Goal: Task Accomplishment & Management: Manage account settings

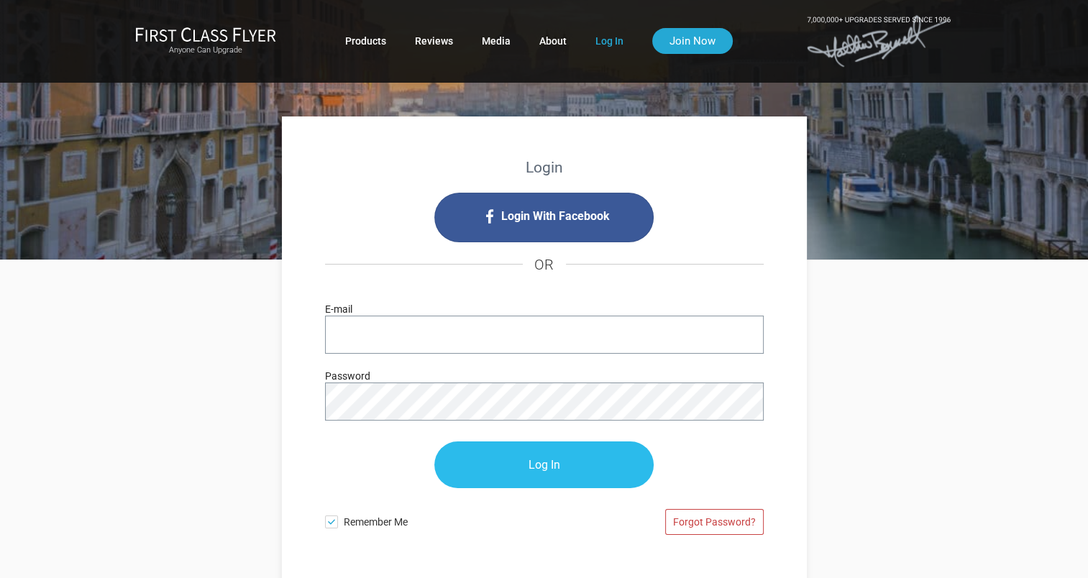
type input "[EMAIL_ADDRESS][DOMAIN_NAME]"
click at [550, 463] on input "Log In" at bounding box center [543, 465] width 219 height 47
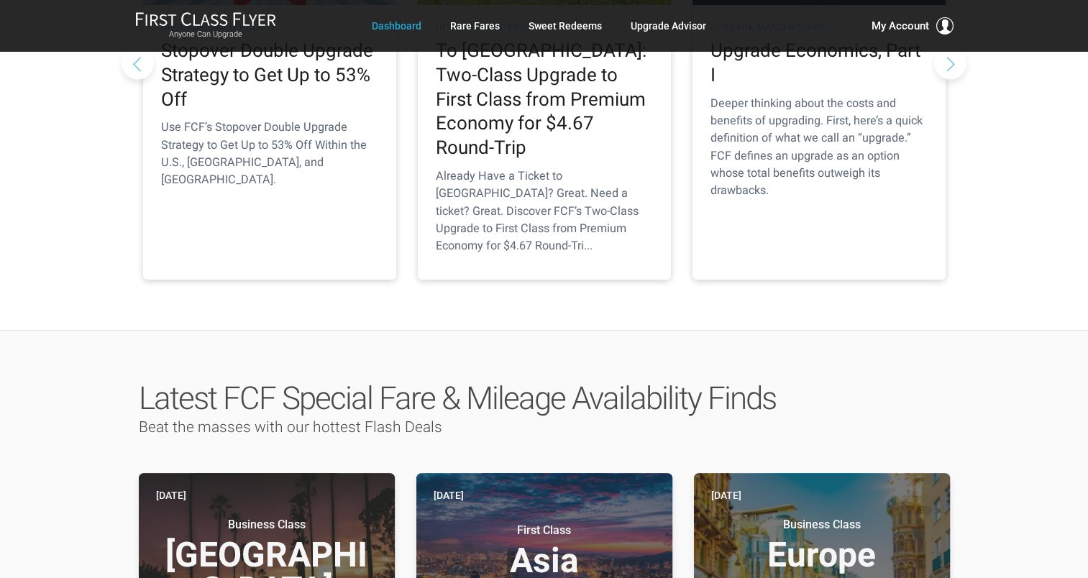
scroll to position [592, 0]
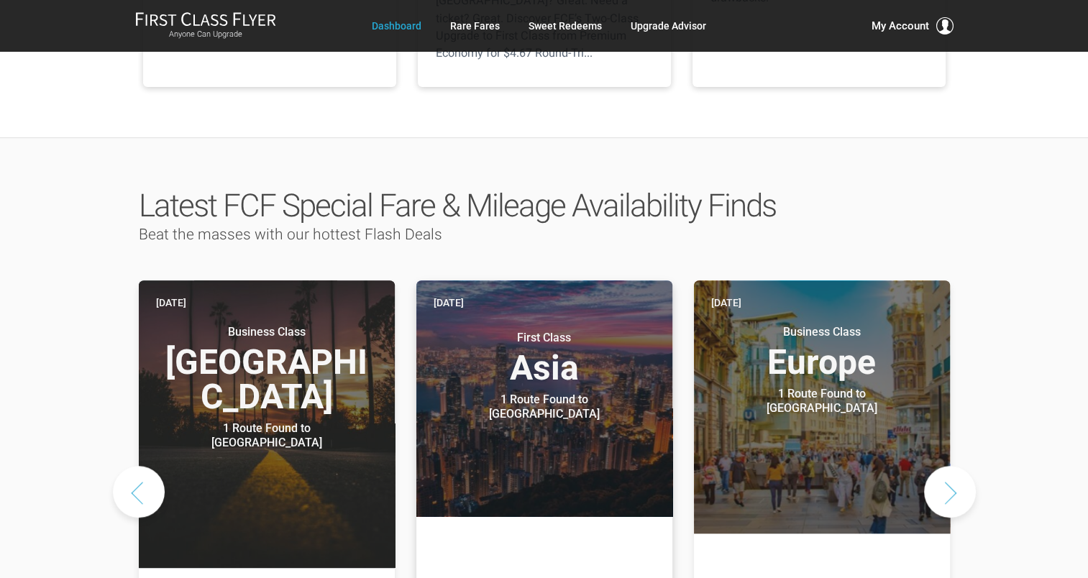
click at [561, 372] on header "Today First Class Asia 1 Route Found to Hong Kong Use These Miles / Points:" at bounding box center [544, 398] width 256 height 236
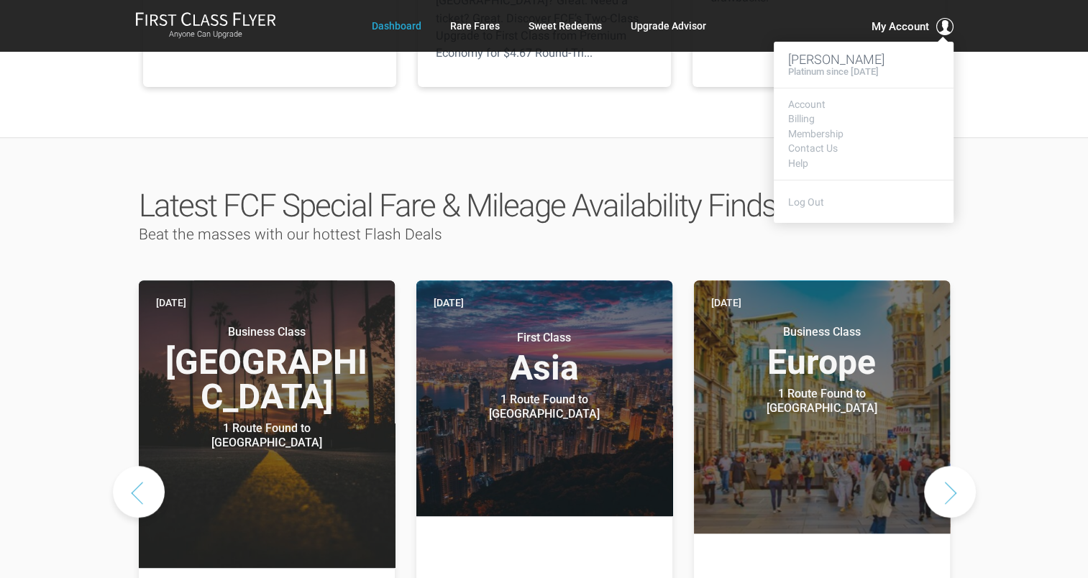
click at [897, 22] on span "My Account" at bounding box center [900, 26] width 58 height 17
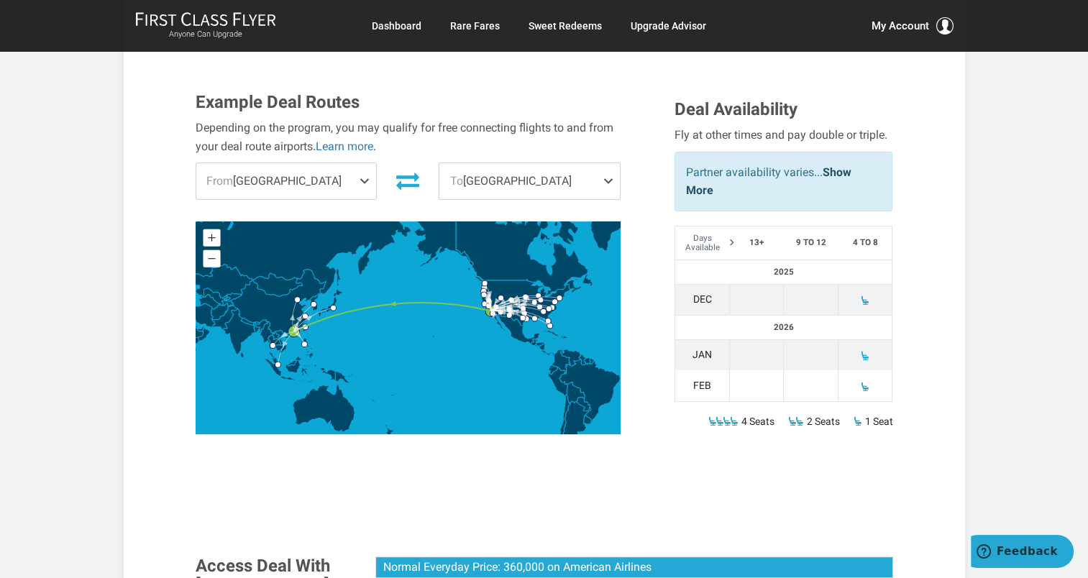
scroll to position [462, 0]
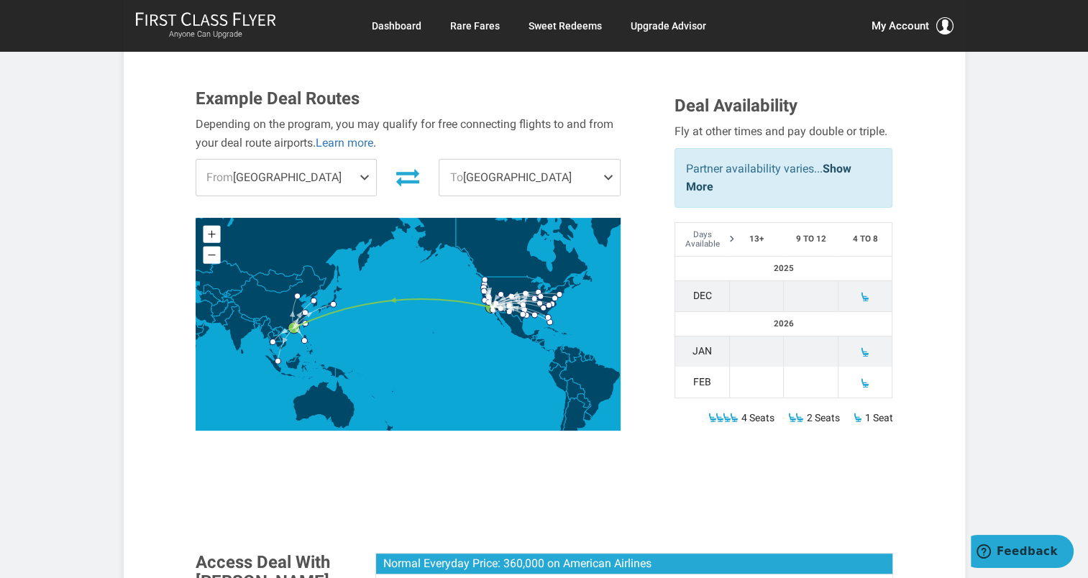
click at [608, 160] on span at bounding box center [611, 178] width 17 height 36
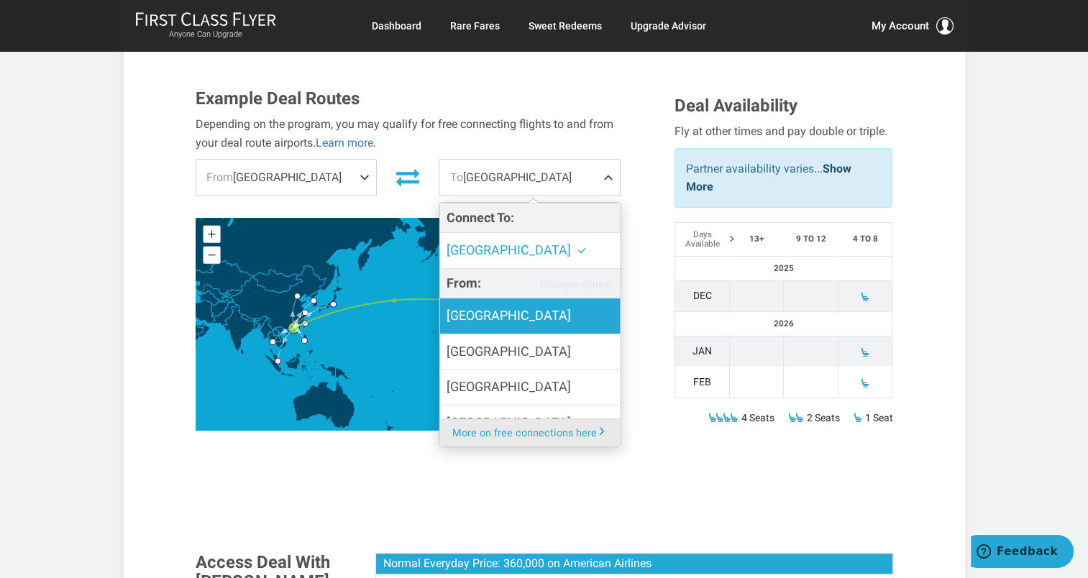
click at [501, 298] on label "Bangkok" at bounding box center [529, 315] width 180 height 35
click at [0, 0] on input "Bangkok" at bounding box center [0, 0] width 0 height 0
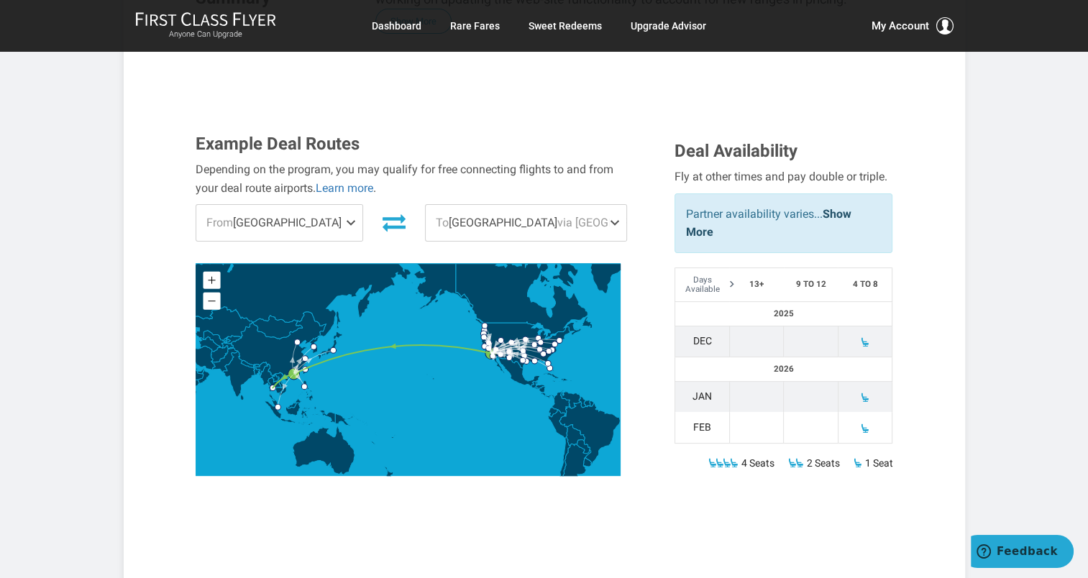
scroll to position [420, 0]
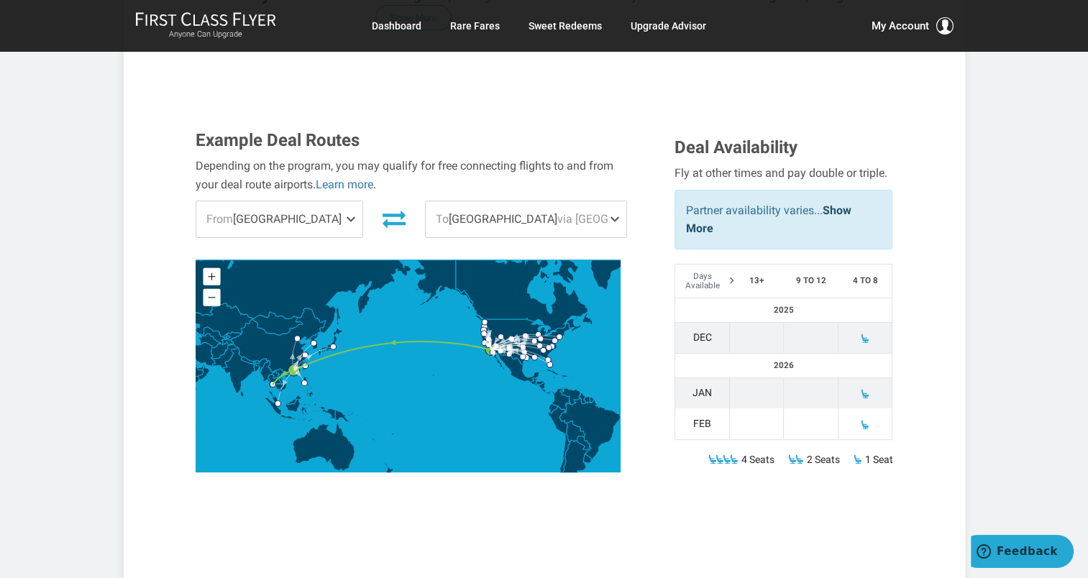
click at [362, 201] on span at bounding box center [353, 219] width 17 height 36
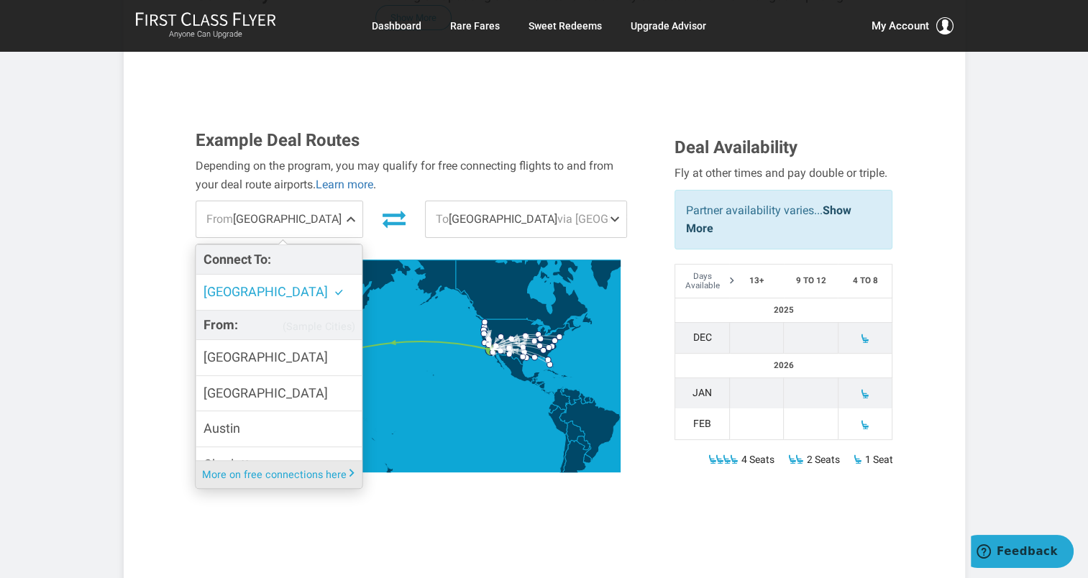
click at [244, 282] on span "Los Angeles" at bounding box center [273, 292] width 140 height 21
click at [0, 0] on input "Los Angeles" at bounding box center [0, 0] width 0 height 0
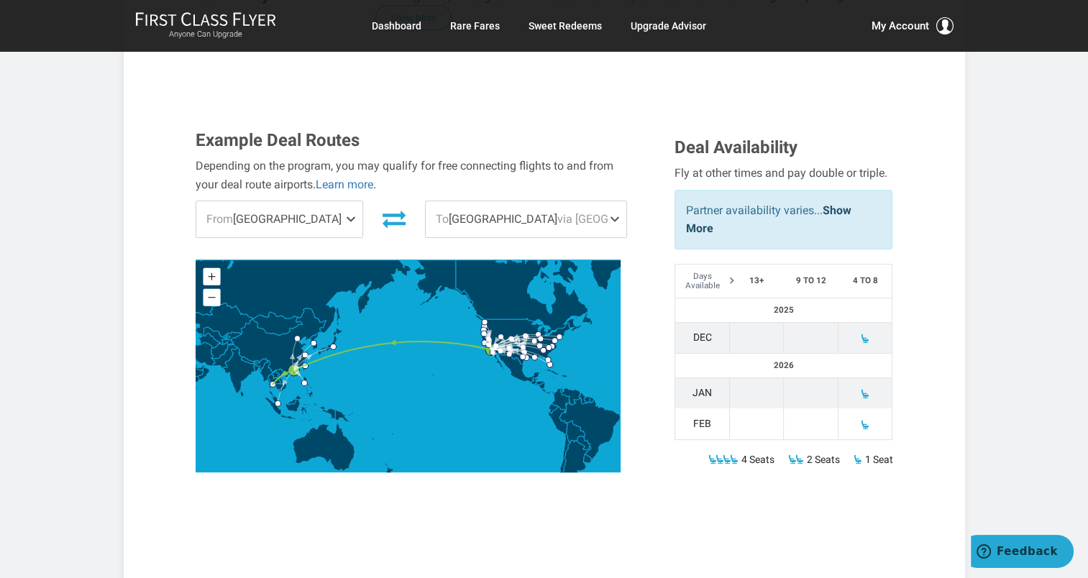
click at [557, 212] on span "via Hong Kong" at bounding box center [620, 219] width 127 height 14
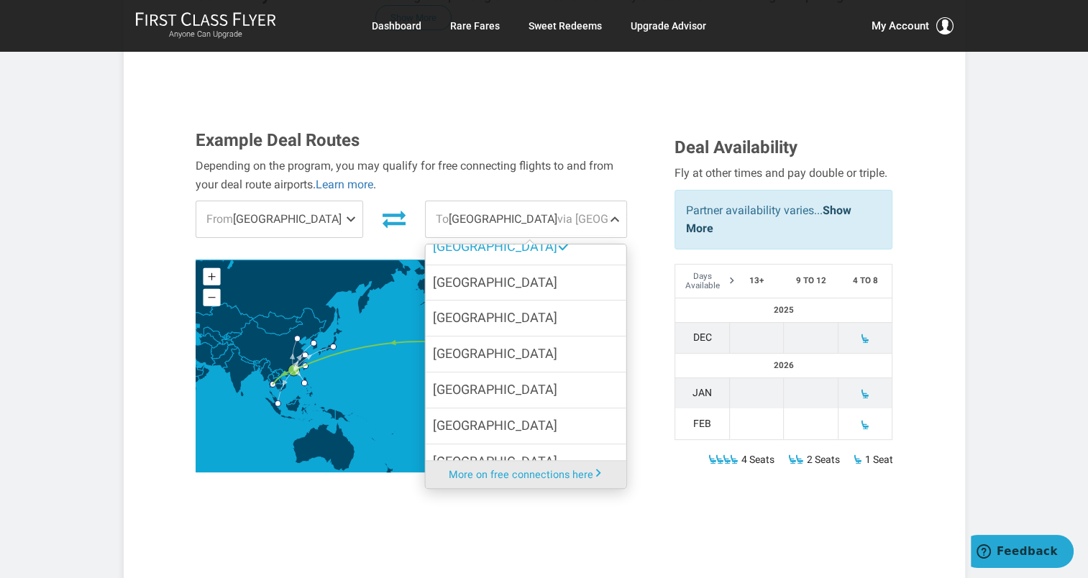
scroll to position [114, 0]
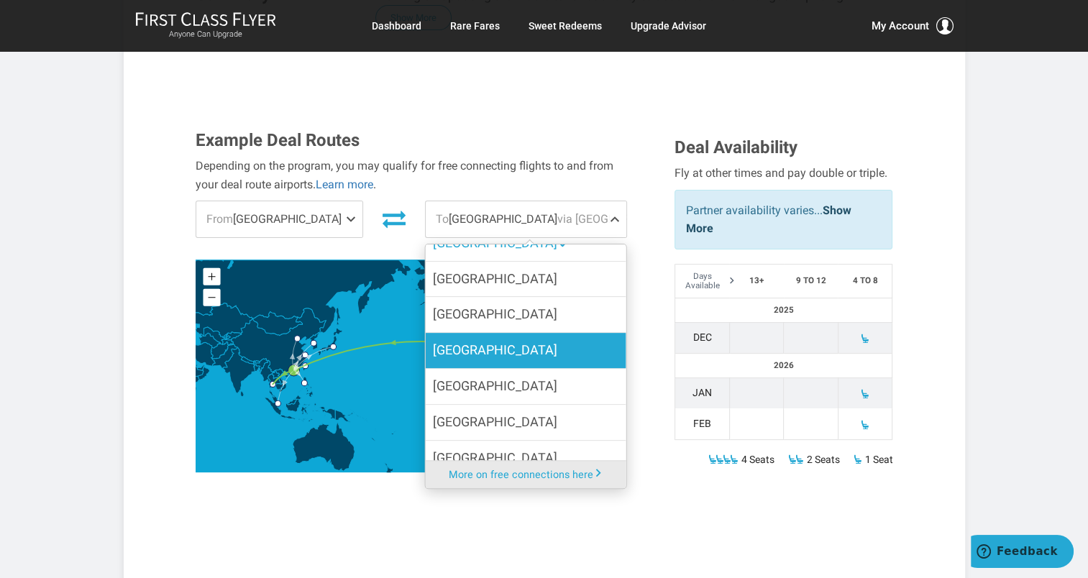
click at [492, 333] on label "Seoul" at bounding box center [526, 350] width 201 height 35
click at [0, 0] on input "Seoul" at bounding box center [0, 0] width 0 height 0
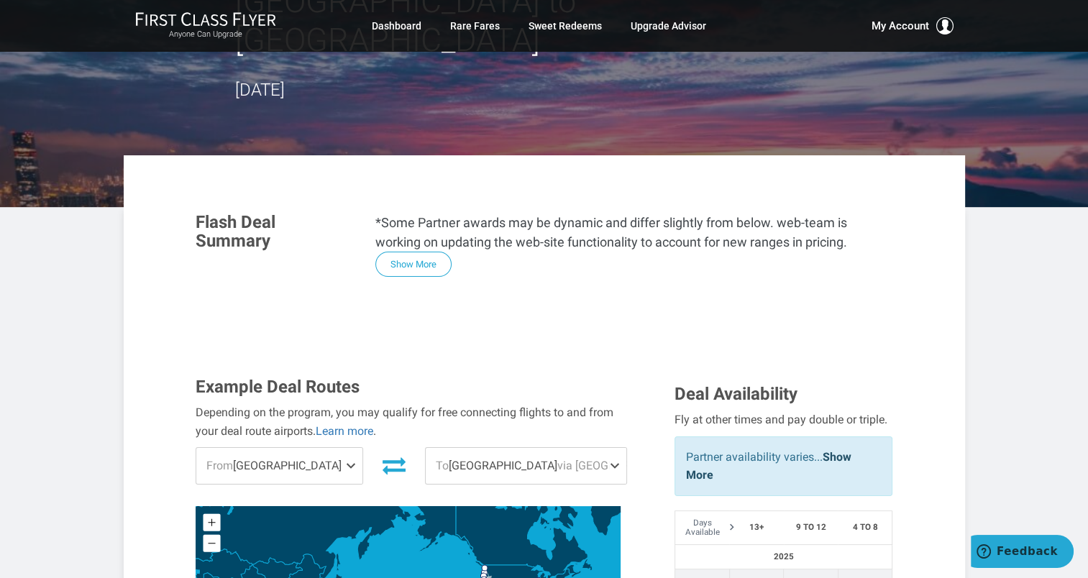
scroll to position [180, 0]
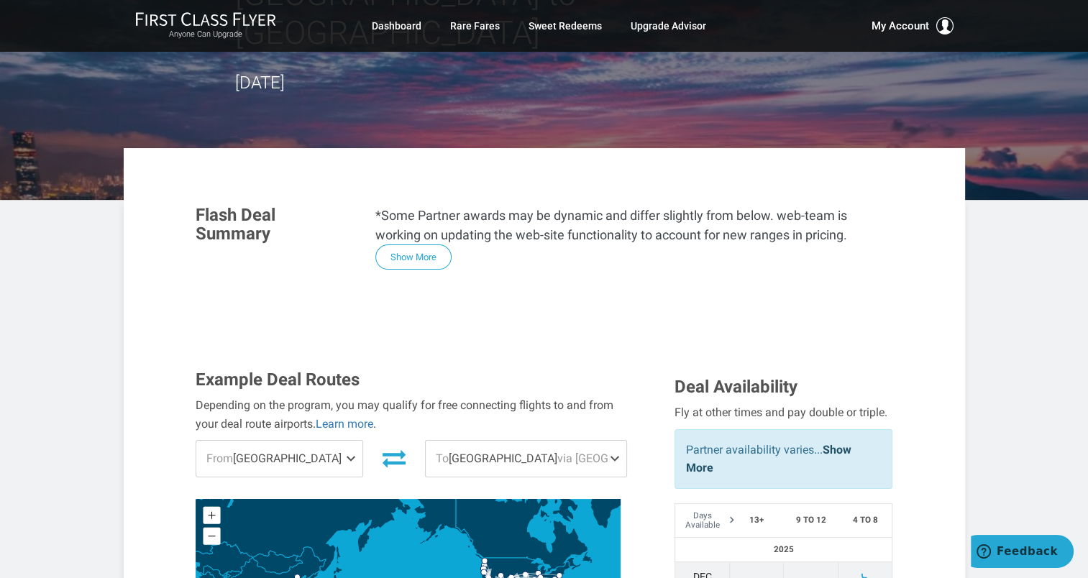
click at [362, 441] on span at bounding box center [353, 459] width 17 height 36
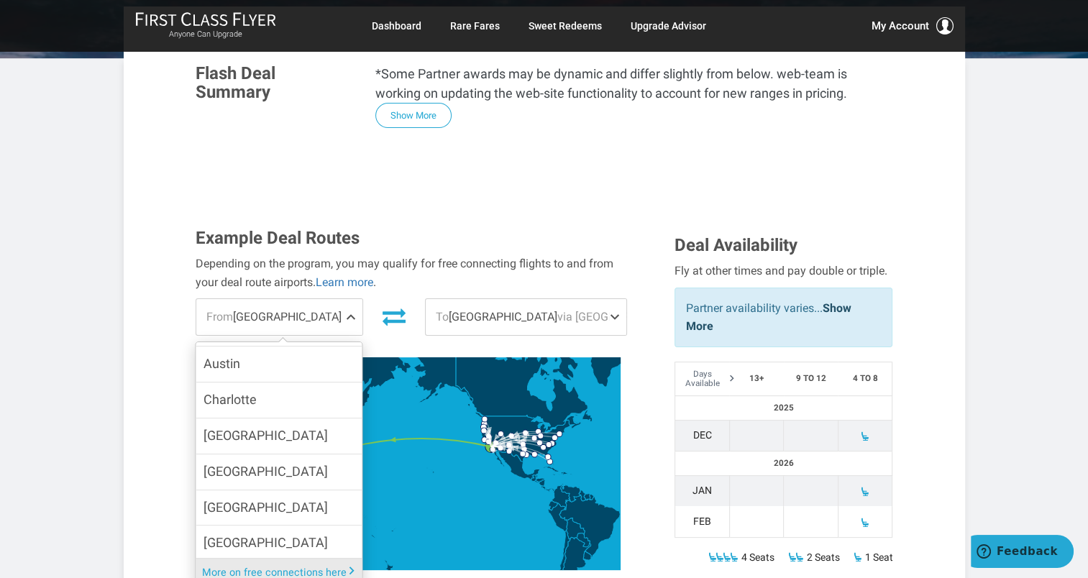
scroll to position [333, 0]
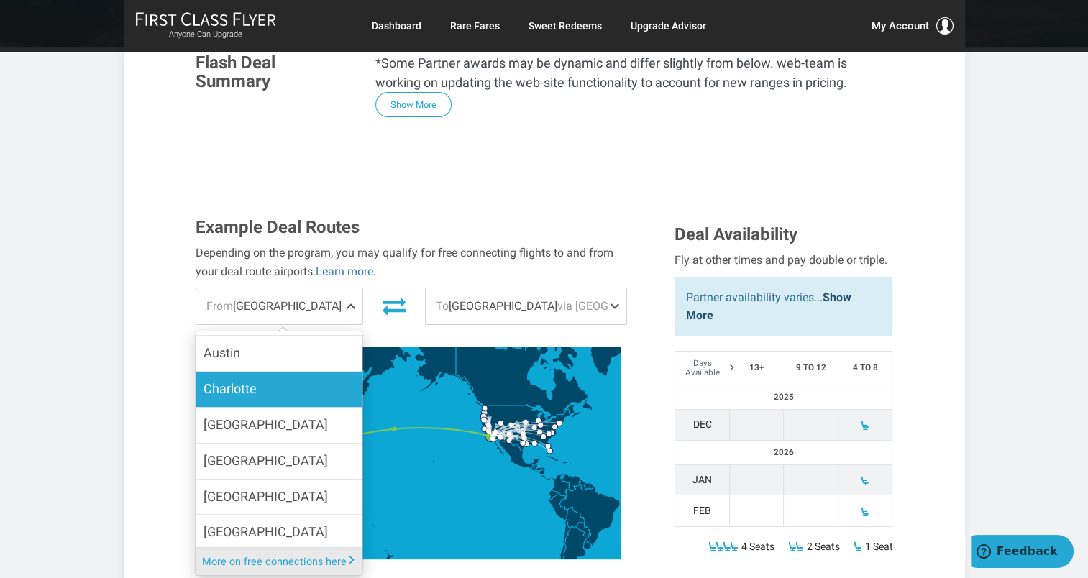
click at [240, 379] on span "Charlotte" at bounding box center [229, 389] width 53 height 21
click at [0, 0] on input "Charlotte" at bounding box center [0, 0] width 0 height 0
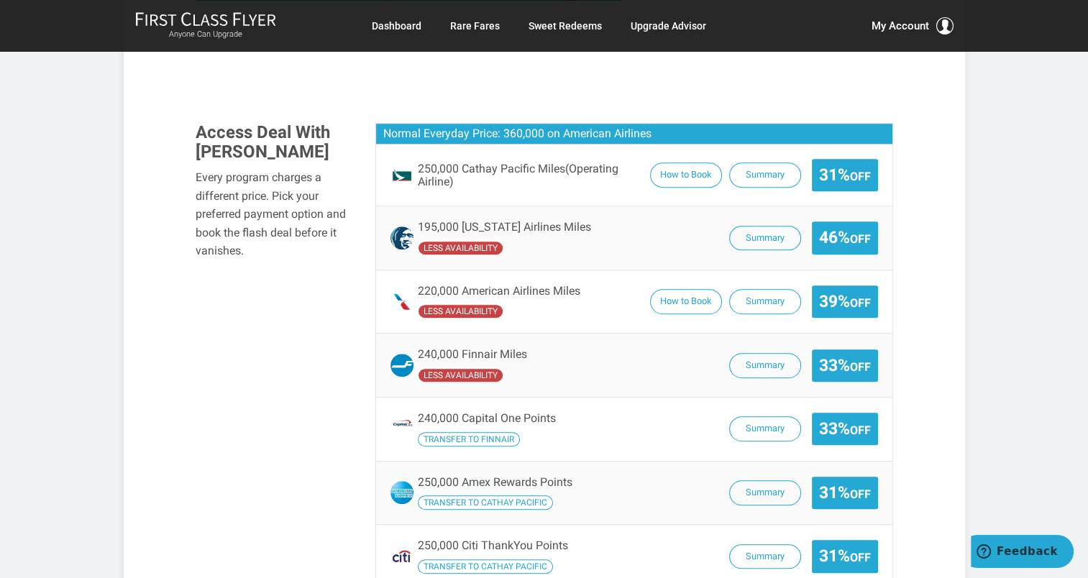
scroll to position [902, 0]
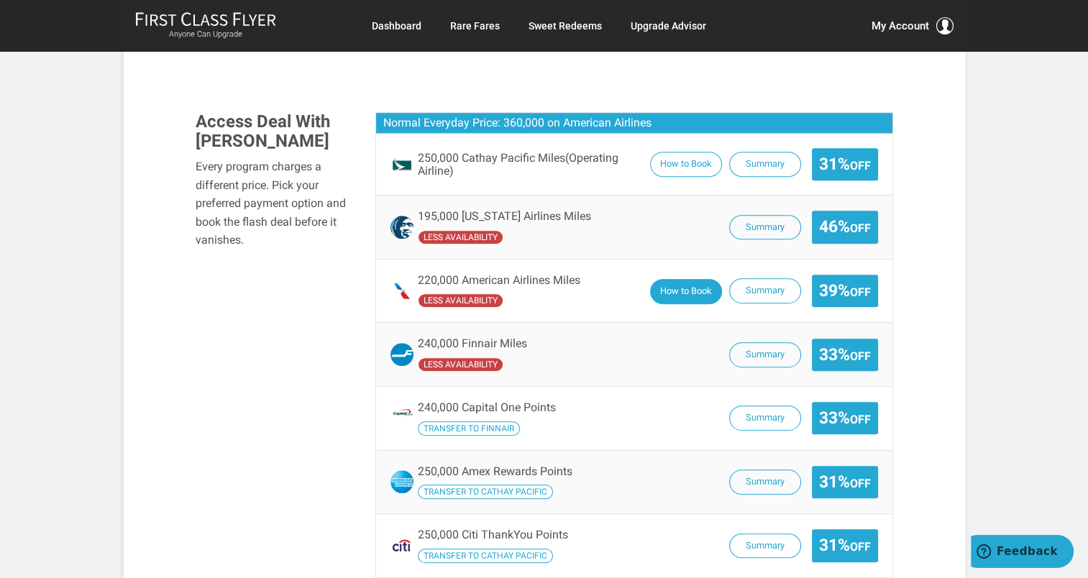
click at [682, 279] on button "How to Book" at bounding box center [686, 291] width 72 height 25
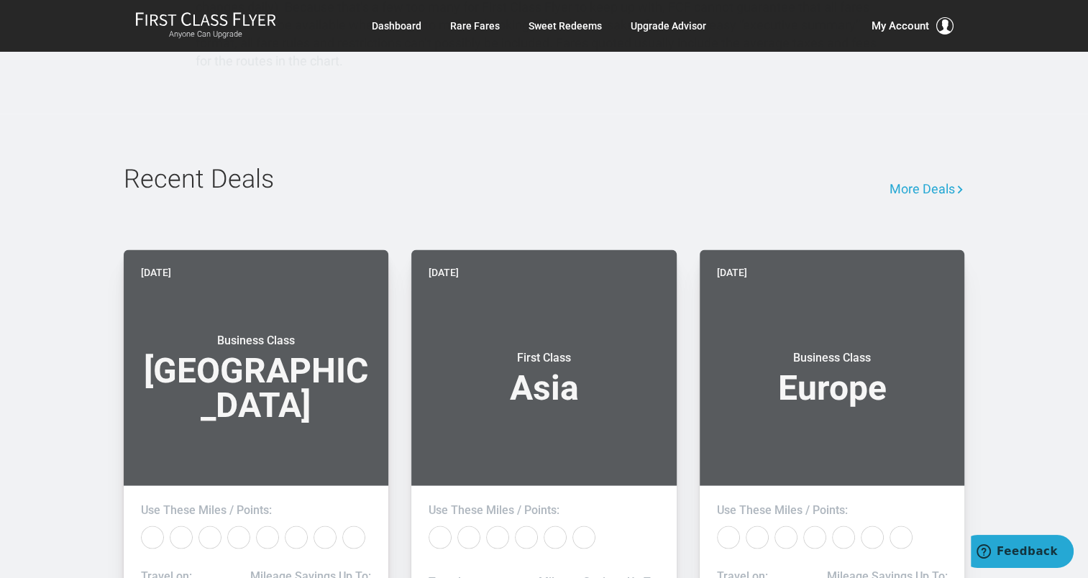
scroll to position [0, 0]
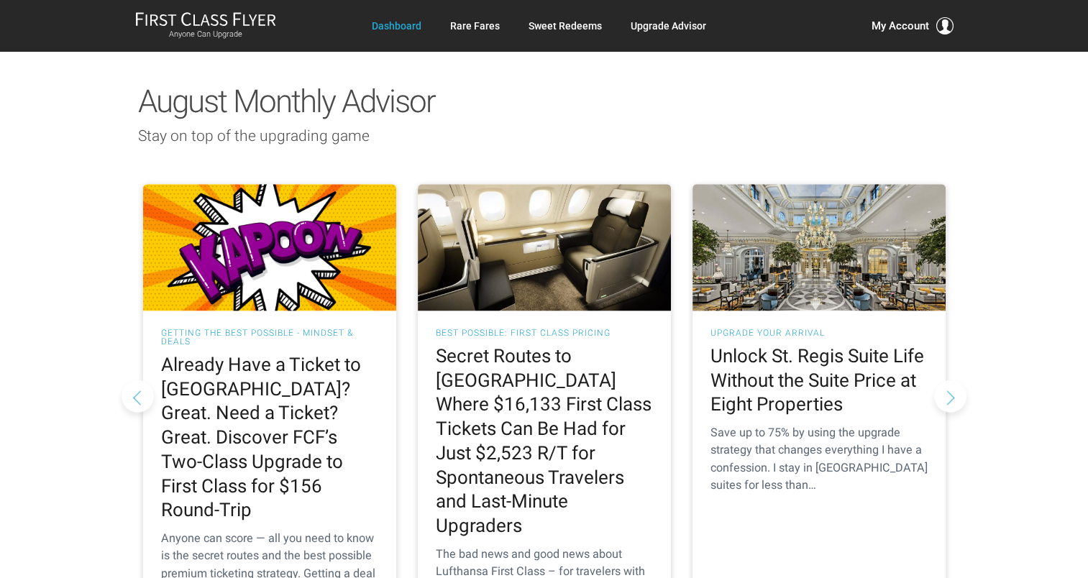
scroll to position [1306, 0]
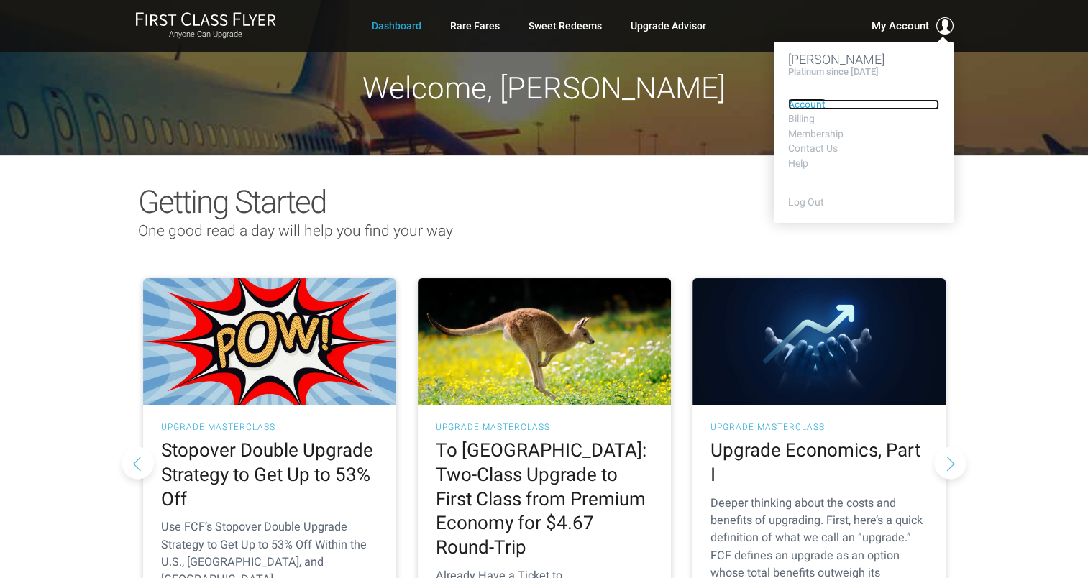
click at [816, 104] on link "Account" at bounding box center [863, 104] width 151 height 11
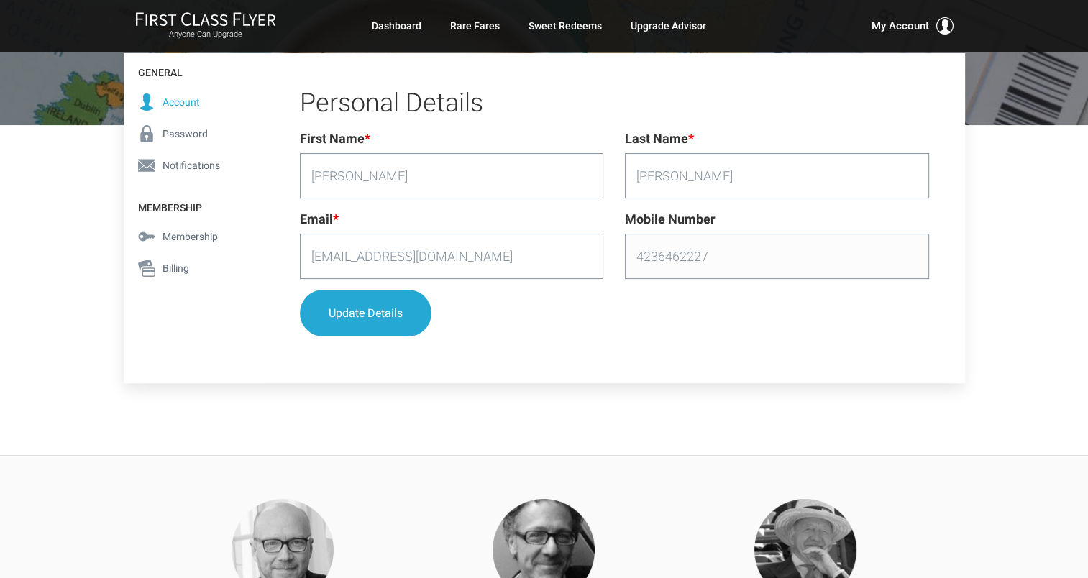
scroll to position [208, 0]
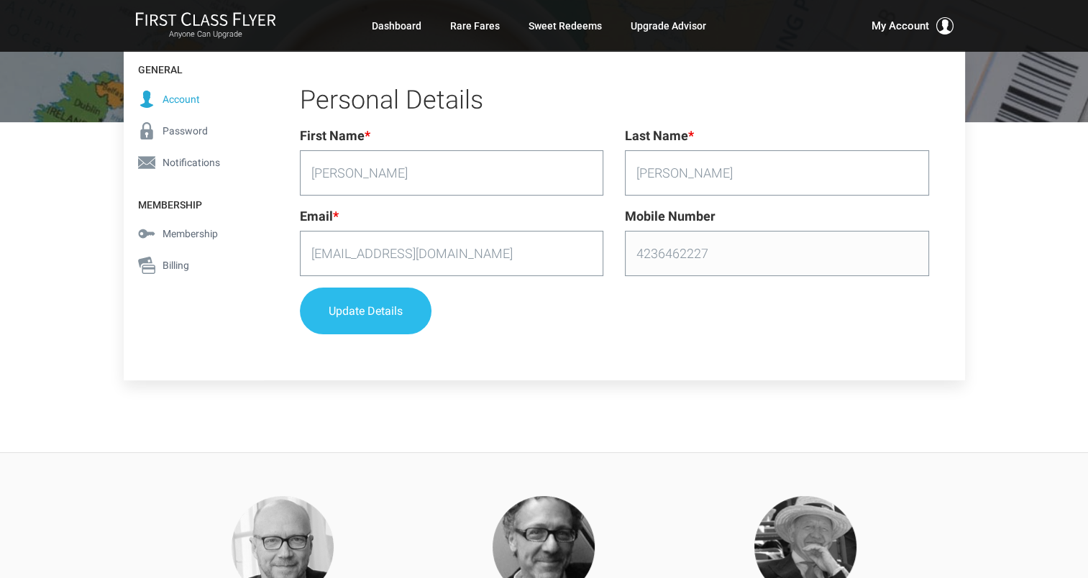
click at [378, 306] on button "Update Details" at bounding box center [366, 311] width 132 height 47
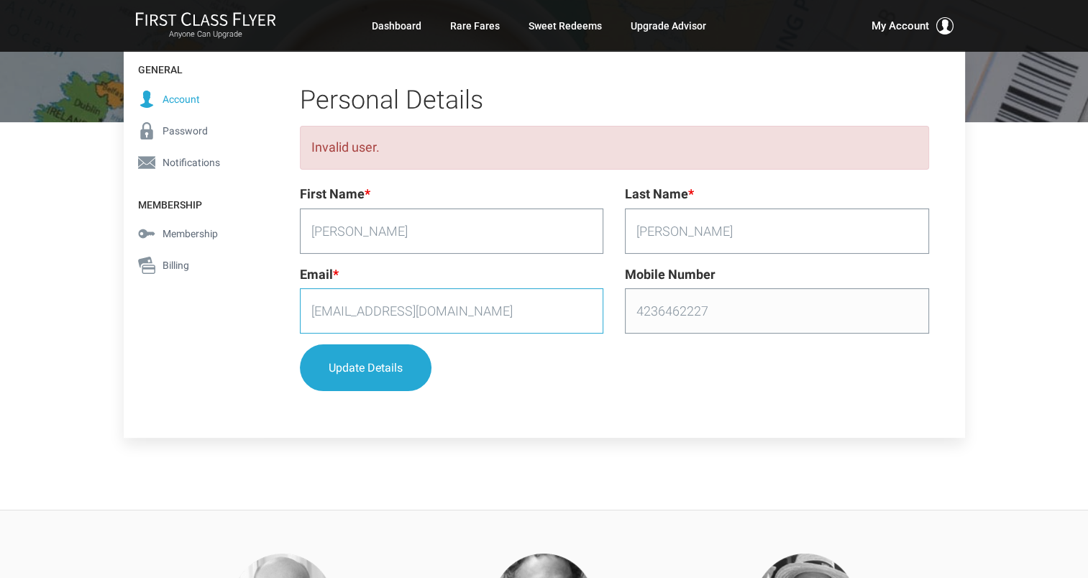
click at [459, 313] on input "jarrington@ashlegal.com" at bounding box center [452, 310] width 304 height 45
type input "j"
type input "[EMAIL_ADDRESS][DOMAIN_NAME]"
click at [342, 374] on button "Update Details" at bounding box center [366, 368] width 132 height 47
click at [191, 132] on span "Password" at bounding box center [184, 131] width 45 height 16
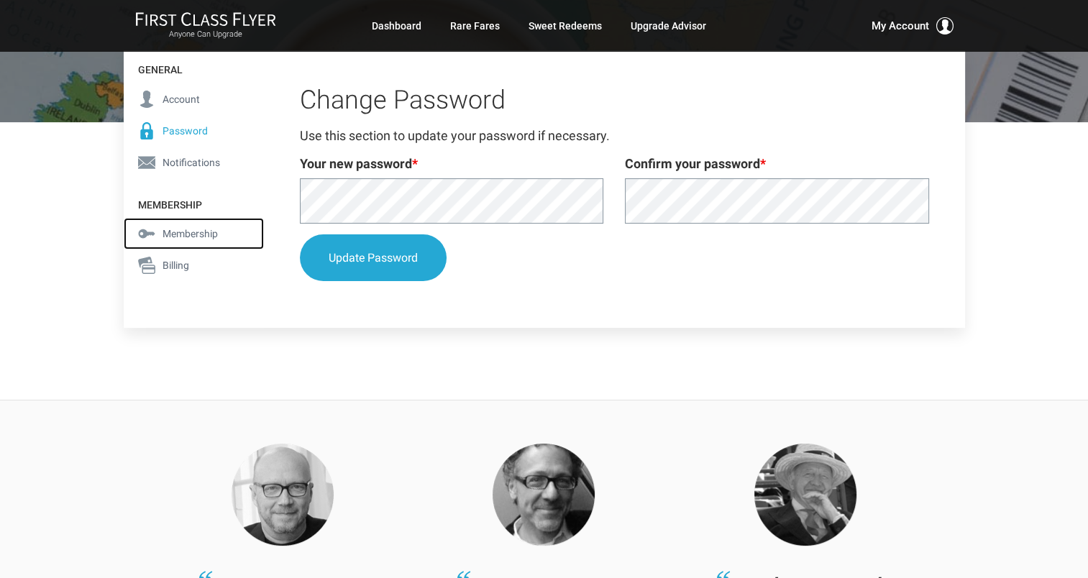
click at [177, 230] on span "Membership" at bounding box center [189, 234] width 55 height 16
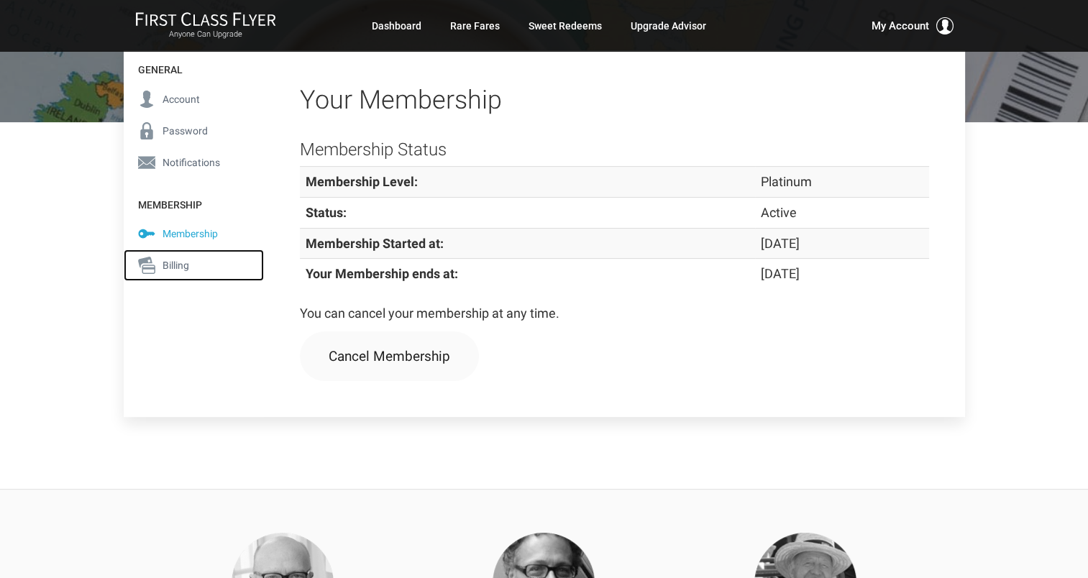
click at [165, 267] on span "Billing" at bounding box center [175, 265] width 27 height 16
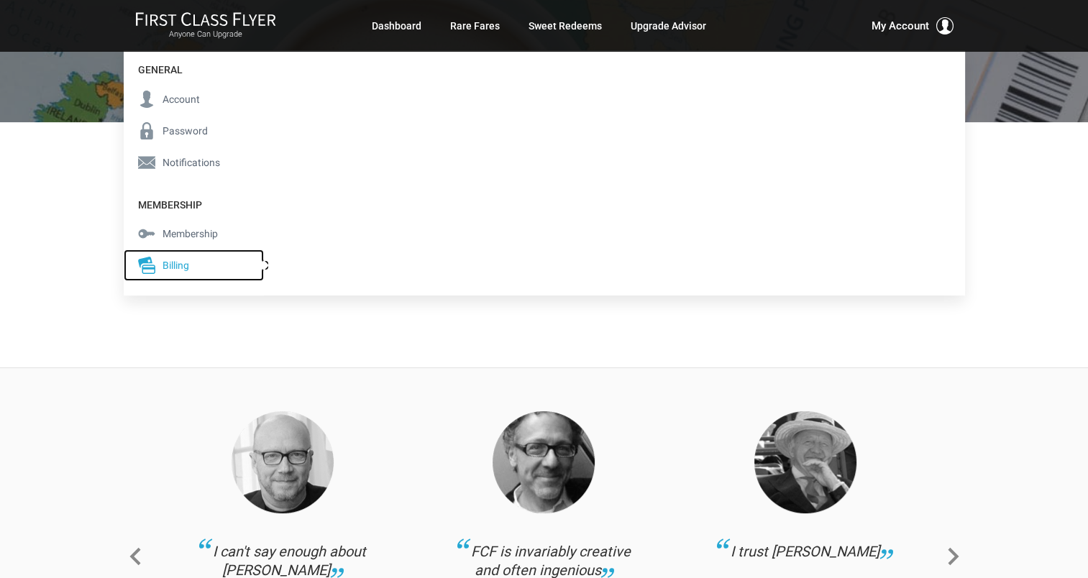
click at [167, 261] on span "Billing" at bounding box center [175, 265] width 27 height 16
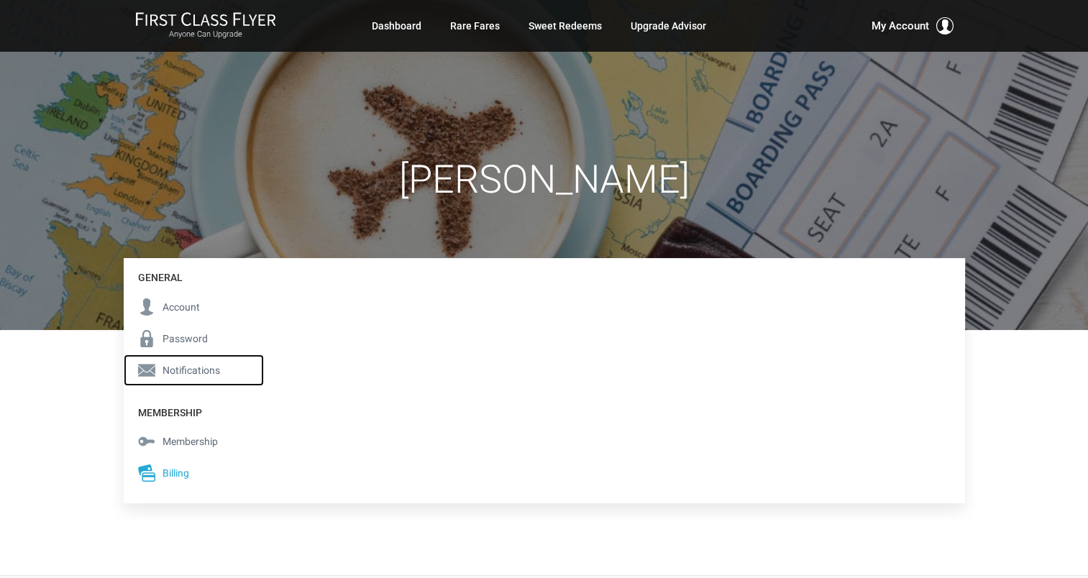
click at [181, 368] on span "Notifications" at bounding box center [191, 370] width 58 height 16
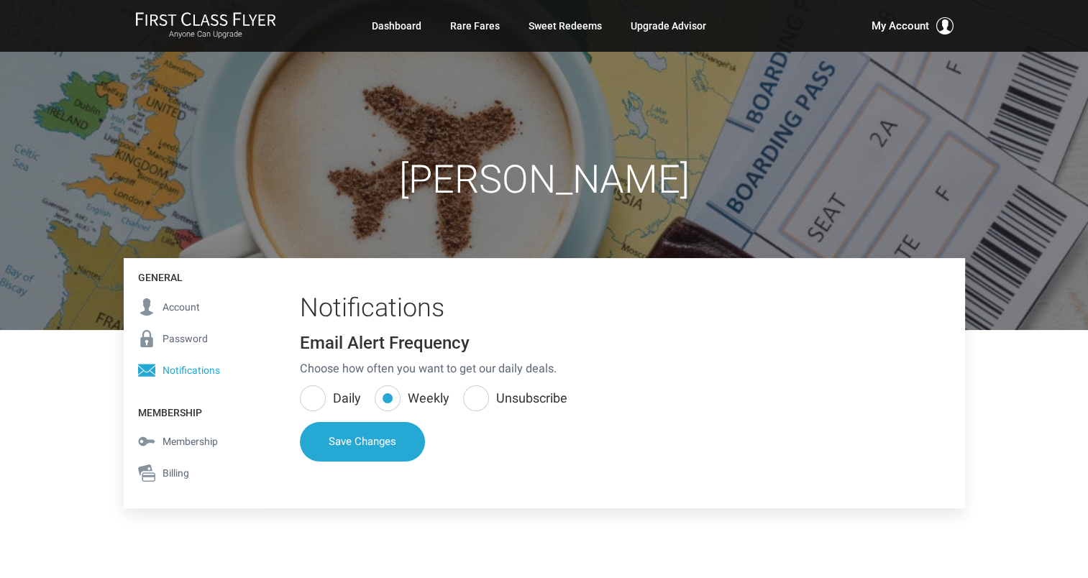
click at [319, 397] on label "Daily" at bounding box center [330, 398] width 61 height 26
click at [0, 0] on input "Daily" at bounding box center [0, 0] width 0 height 0
click at [386, 446] on button "Save Changes" at bounding box center [362, 443] width 125 height 40
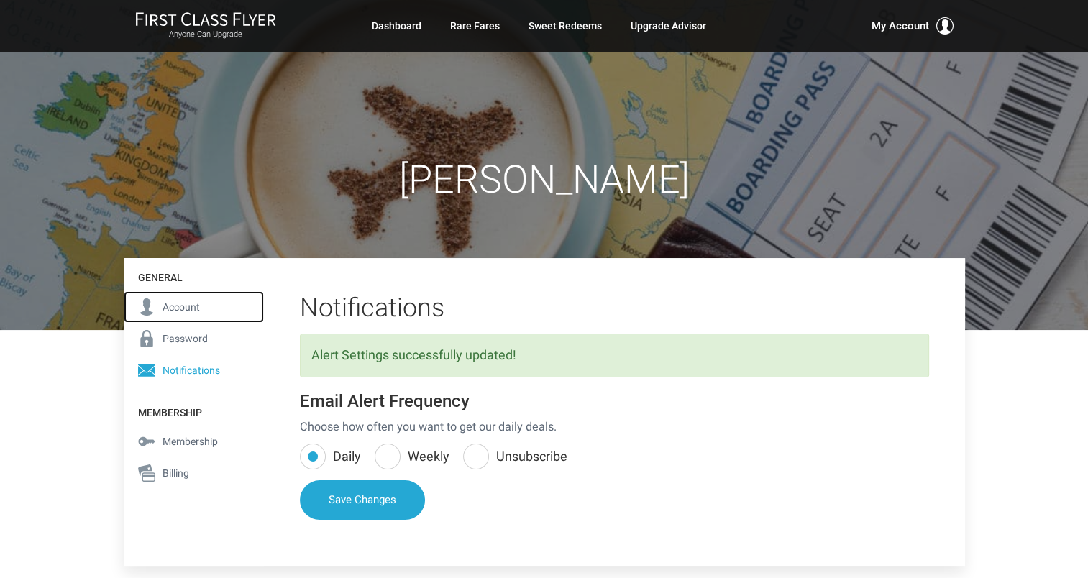
click at [182, 304] on span "Account" at bounding box center [180, 307] width 37 height 16
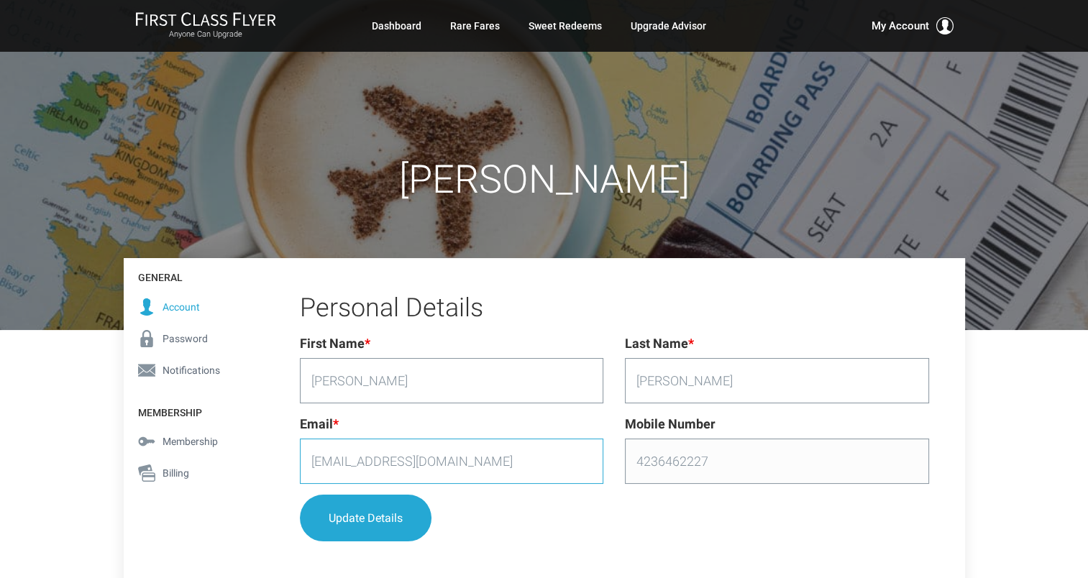
click at [468, 464] on input "[EMAIL_ADDRESS][DOMAIN_NAME]" at bounding box center [452, 461] width 304 height 45
type input "j"
type input "[EMAIL_ADDRESS][DOMAIN_NAME]"
click at [384, 520] on button "Update Details" at bounding box center [366, 518] width 132 height 47
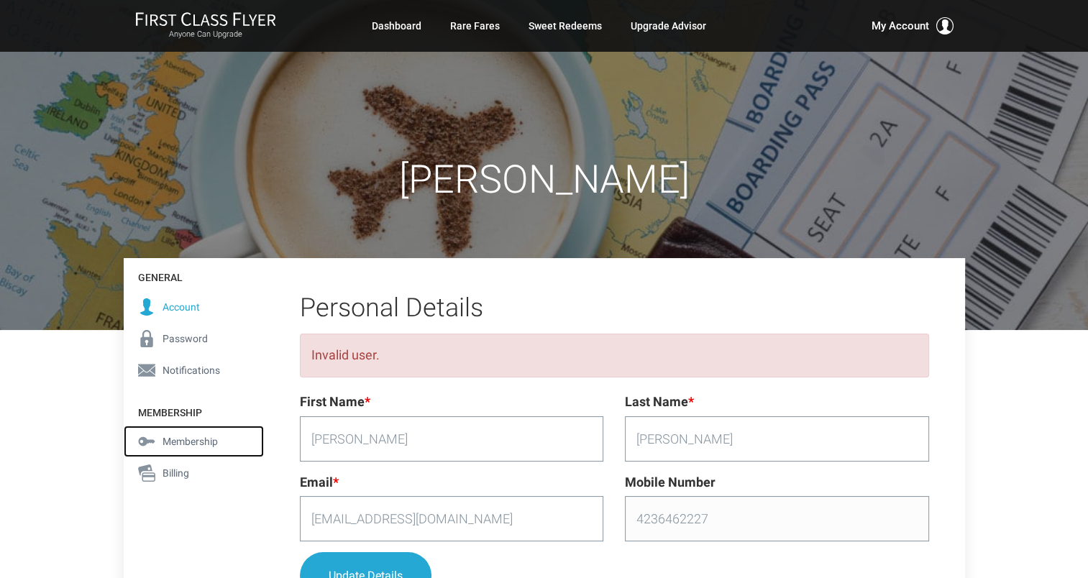
click at [177, 434] on span "Membership" at bounding box center [189, 442] width 55 height 16
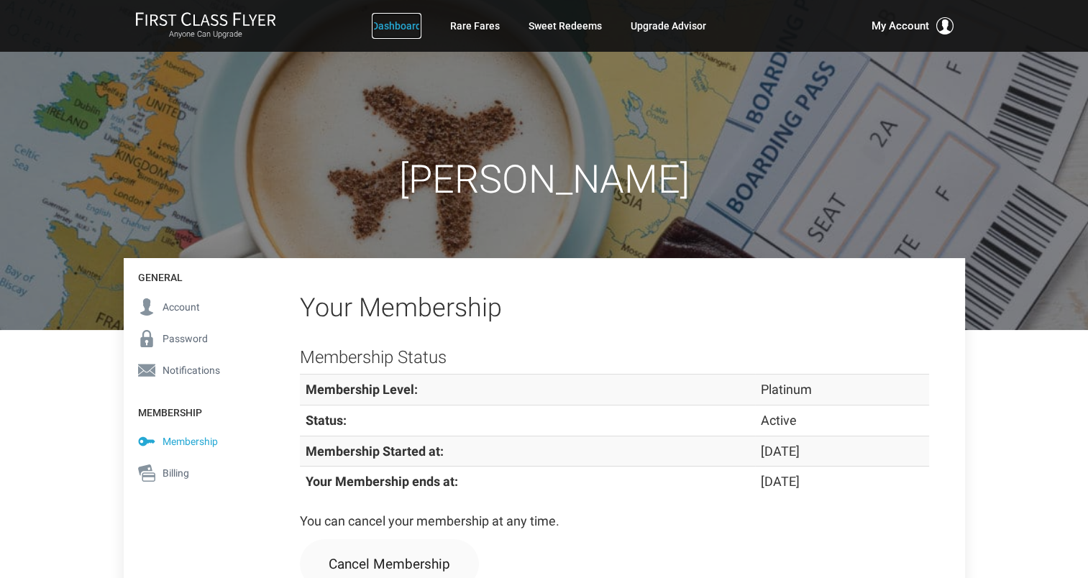
click at [395, 24] on link "Dashboard" at bounding box center [397, 26] width 50 height 26
click at [395, 26] on link "Dashboard" at bounding box center [397, 26] width 50 height 26
click at [994, 150] on div "[PERSON_NAME]" at bounding box center [544, 165] width 1088 height 330
click at [178, 370] on span "Notifications" at bounding box center [191, 370] width 58 height 16
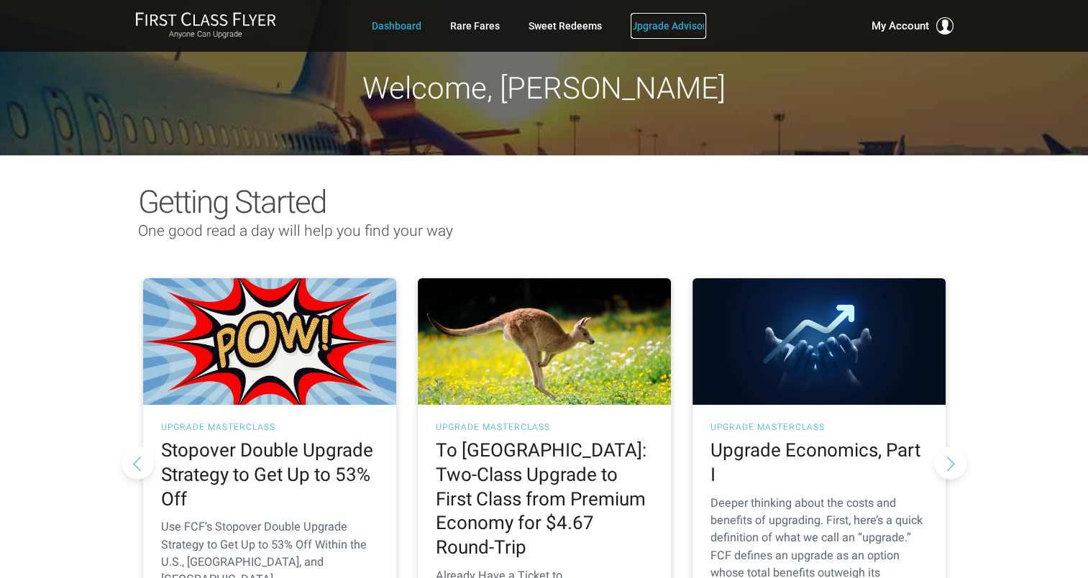
click at [672, 24] on link "Upgrade Advisor" at bounding box center [668, 26] width 75 height 26
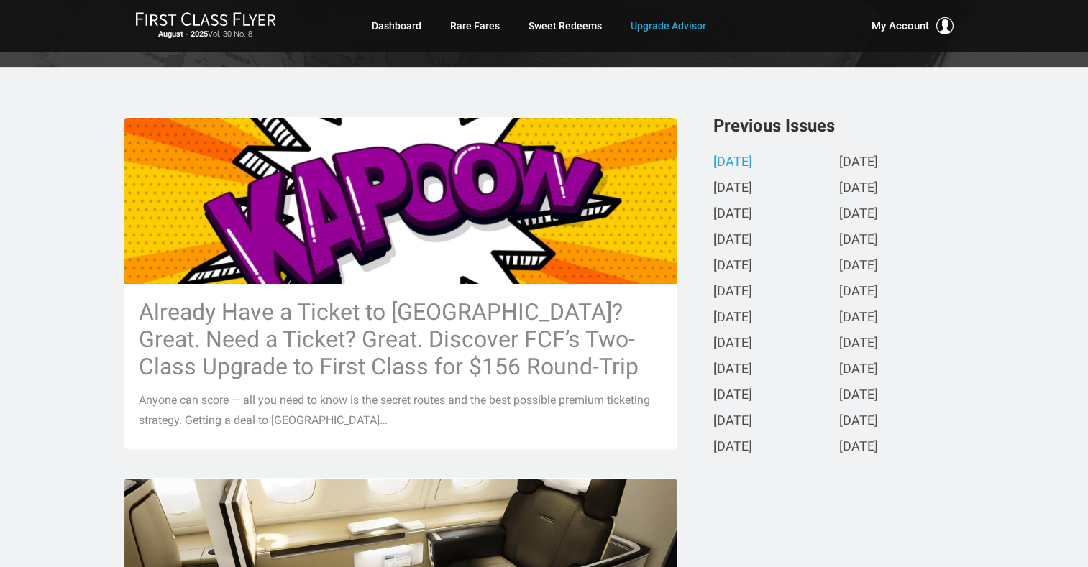
scroll to position [273, 0]
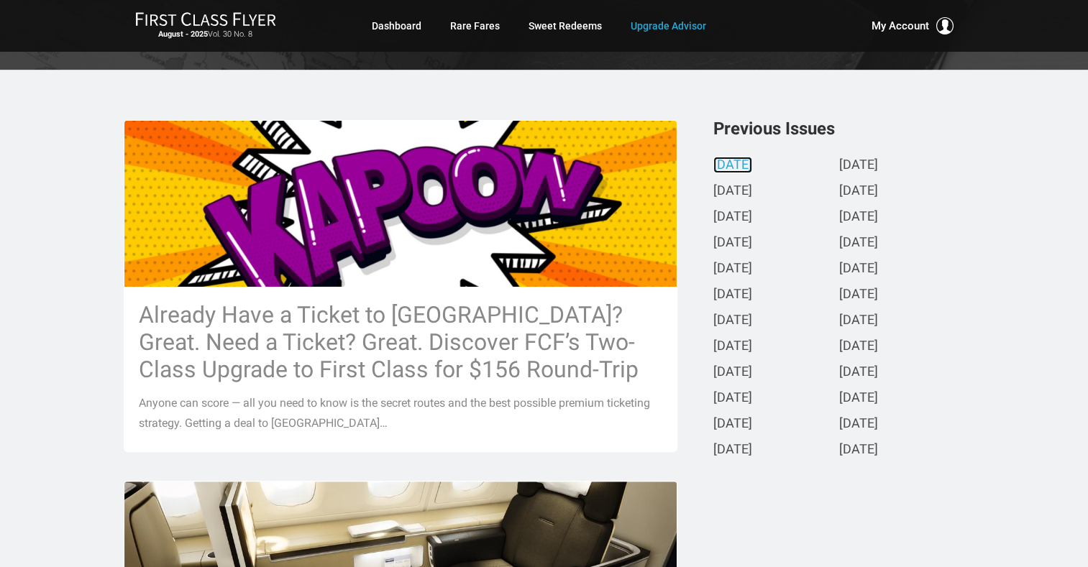
click at [743, 164] on link "[DATE]" at bounding box center [732, 165] width 39 height 15
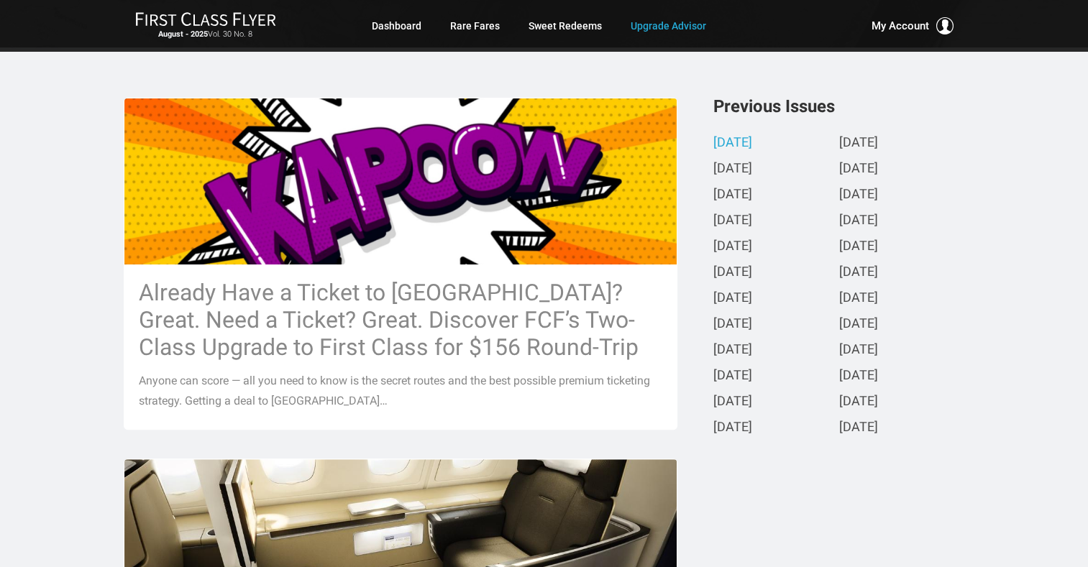
scroll to position [0, 0]
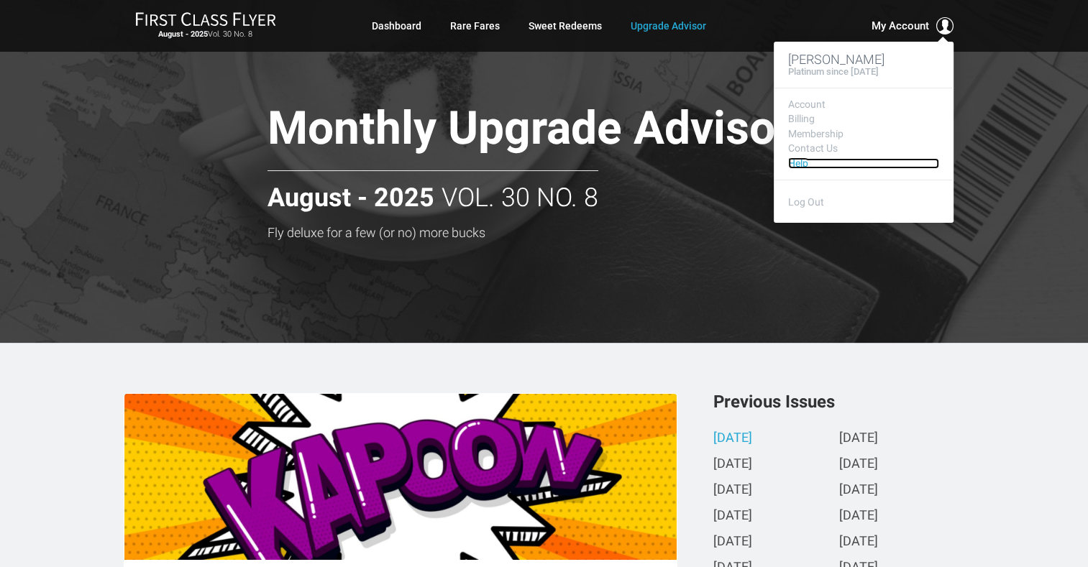
click at [804, 162] on link "Help" at bounding box center [863, 163] width 151 height 11
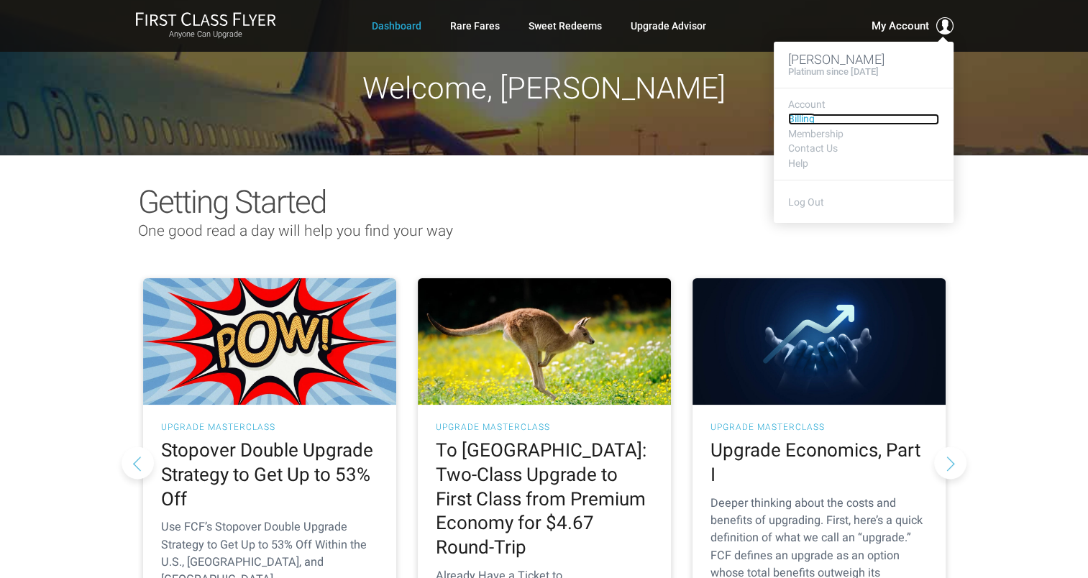
click at [805, 121] on link "Billing" at bounding box center [863, 119] width 151 height 11
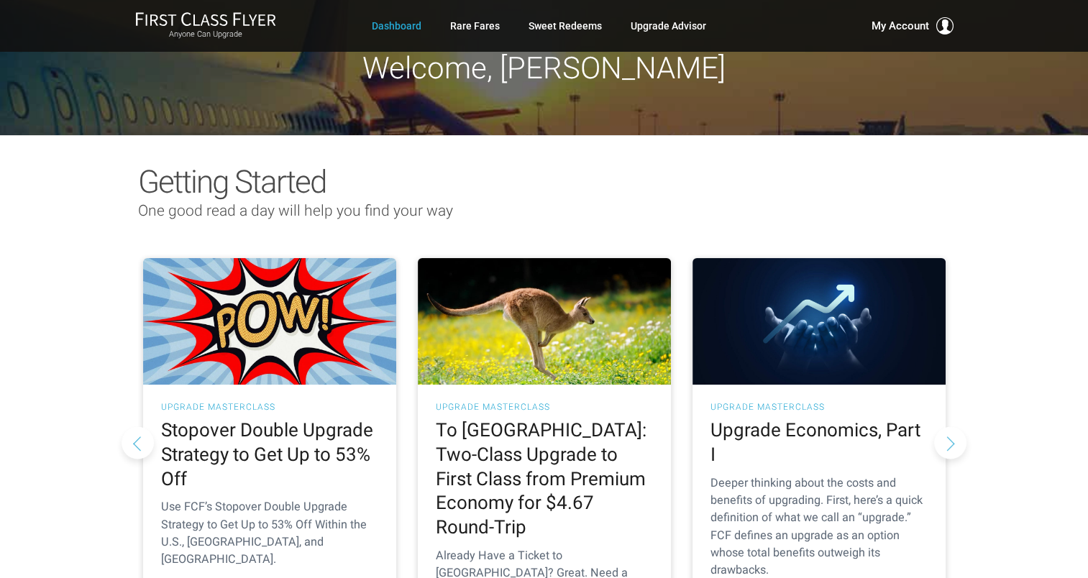
scroll to position [17, 0]
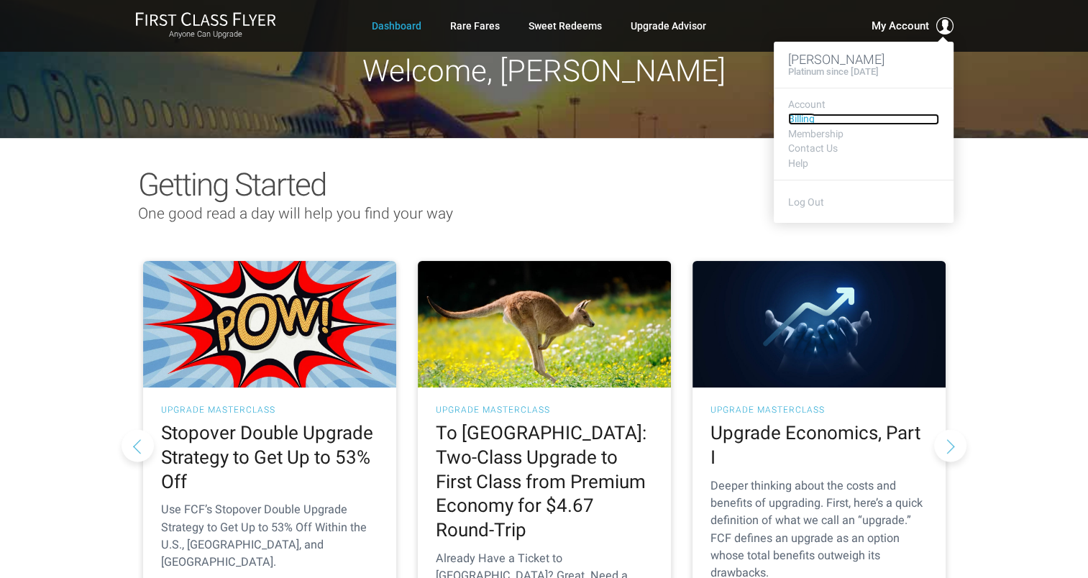
click at [810, 121] on link "Billing" at bounding box center [863, 119] width 151 height 11
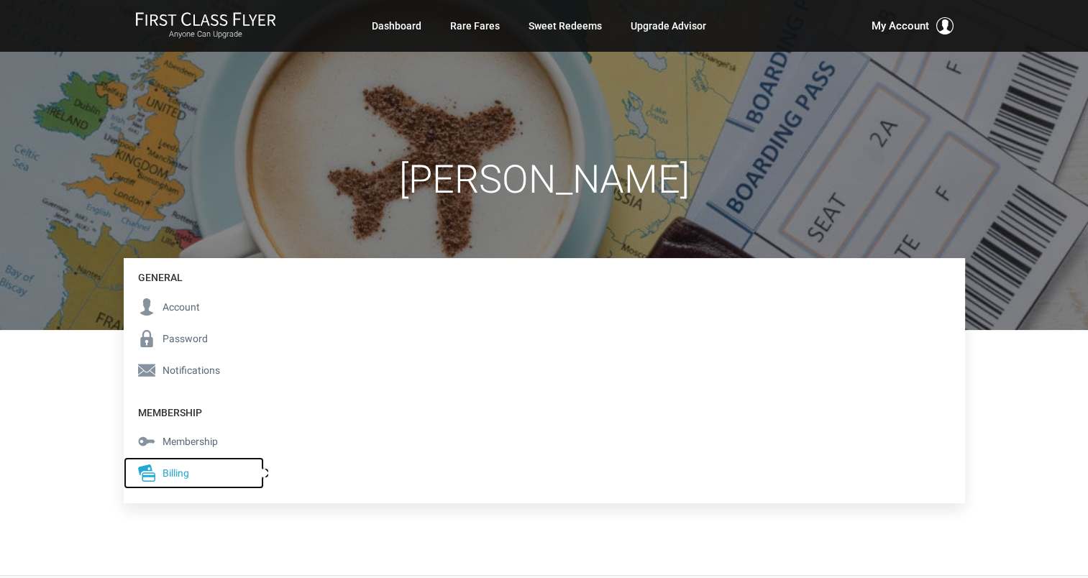
click at [174, 473] on span "Billing" at bounding box center [175, 473] width 27 height 16
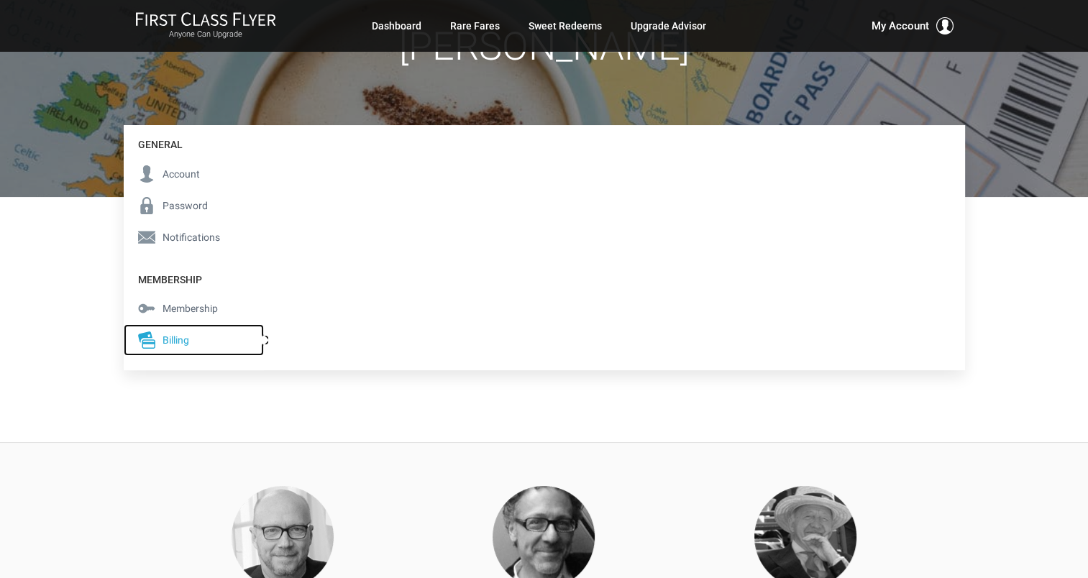
scroll to position [100, 0]
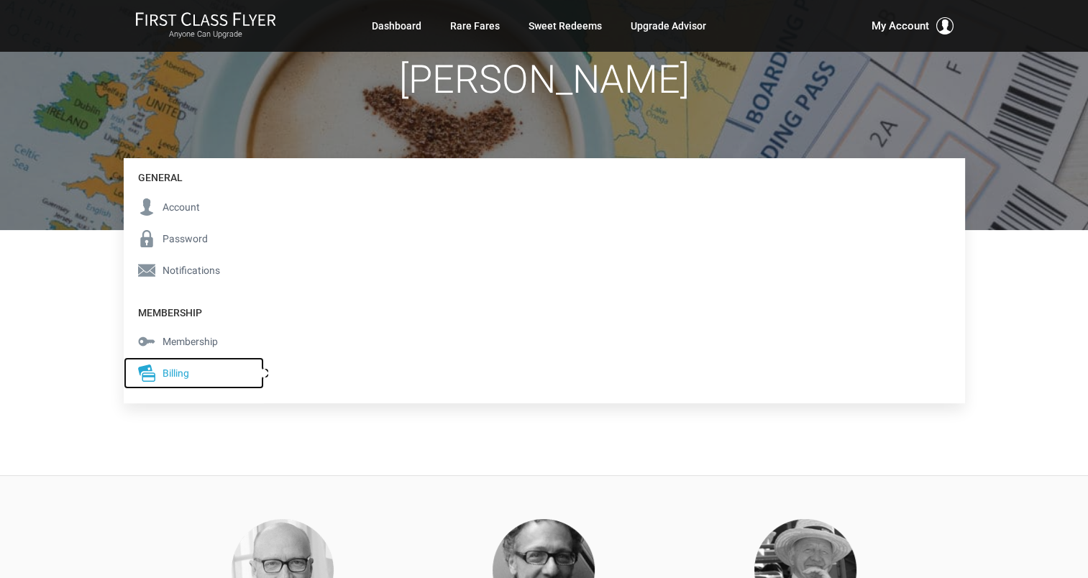
click at [170, 374] on span "Billing" at bounding box center [175, 373] width 27 height 16
click at [187, 341] on span "Membership" at bounding box center [189, 342] width 55 height 16
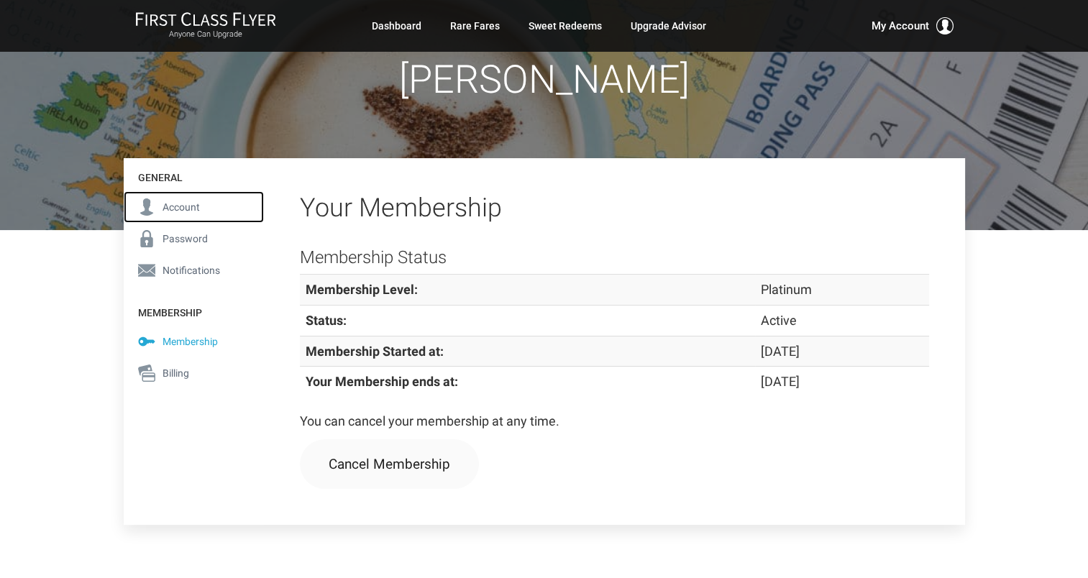
click at [174, 206] on span "Account" at bounding box center [180, 207] width 37 height 16
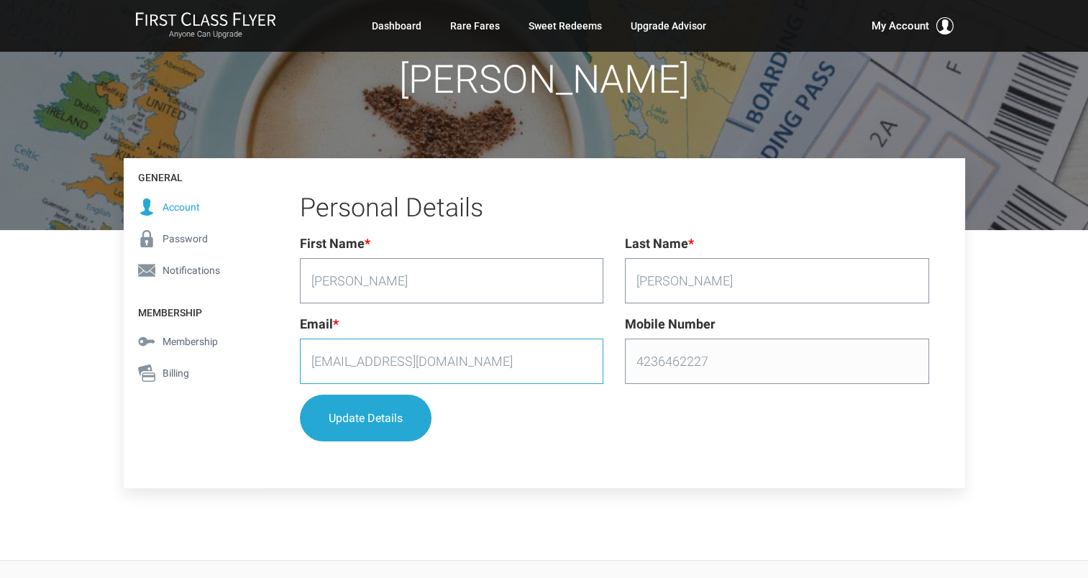
click at [467, 363] on input "jarrington@ashlegal.com" at bounding box center [452, 361] width 304 height 45
type input "j"
type input "jearrington9@arringtonschelin.com"
click at [375, 427] on button "Update Details" at bounding box center [366, 418] width 132 height 47
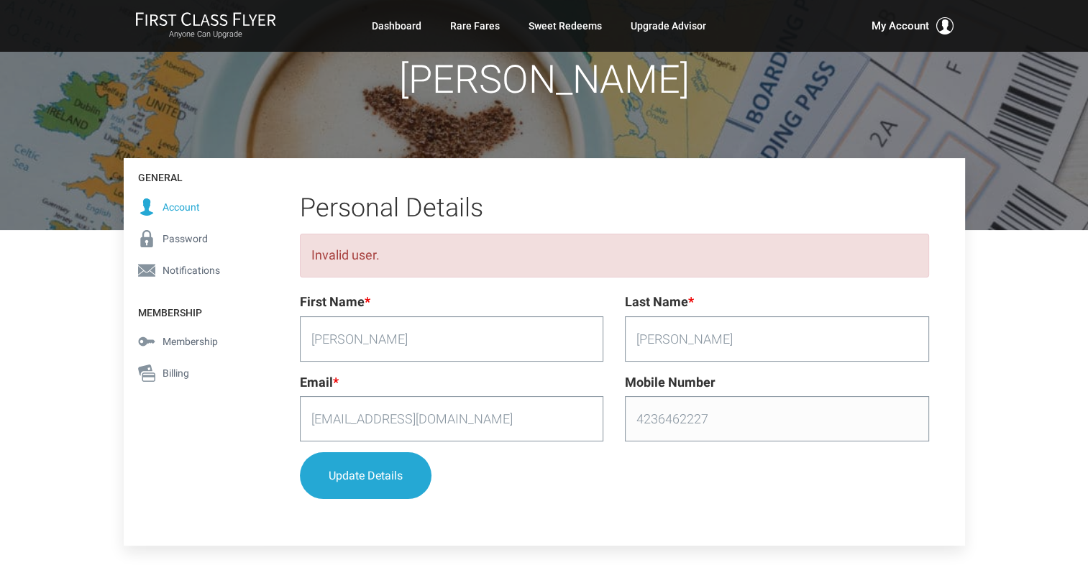
click at [103, 229] on div "[PERSON_NAME]" at bounding box center [544, 65] width 1088 height 330
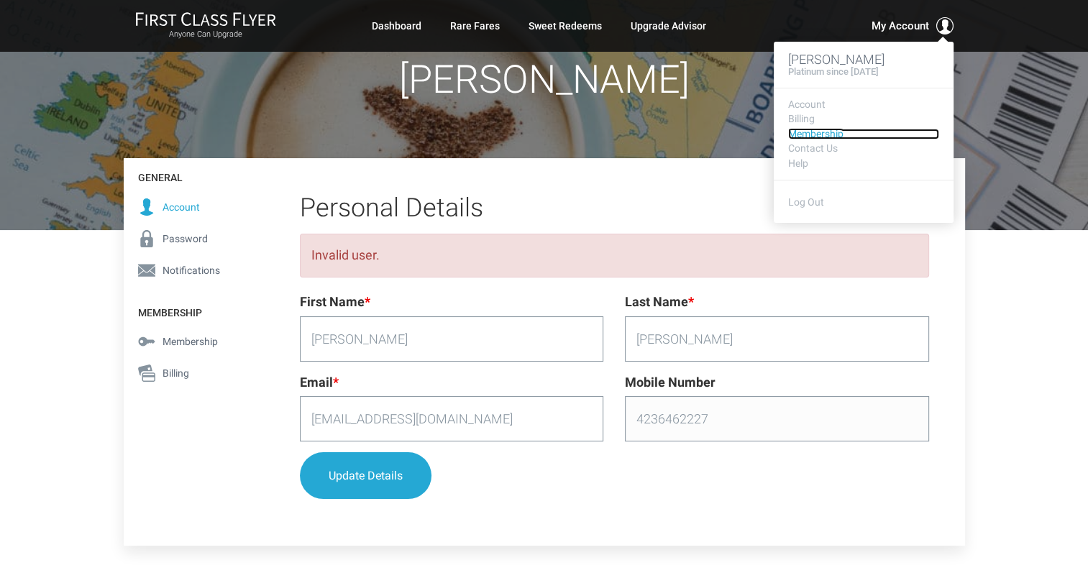
click at [820, 130] on link "Membership" at bounding box center [863, 134] width 151 height 11
